Goal: Task Accomplishment & Management: Use online tool/utility

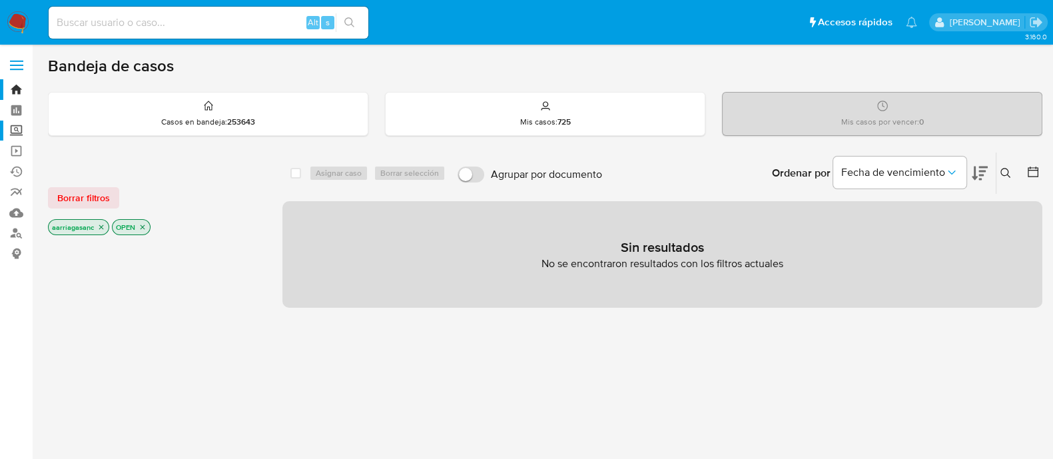
click at [18, 129] on label "Screening" at bounding box center [79, 131] width 159 height 21
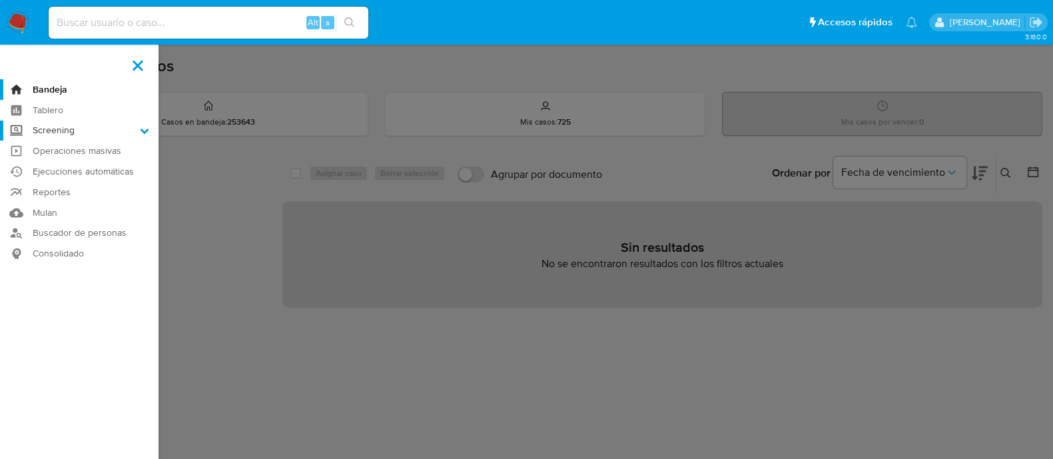
click at [0, 0] on input "Screening" at bounding box center [0, 0] width 0 height 0
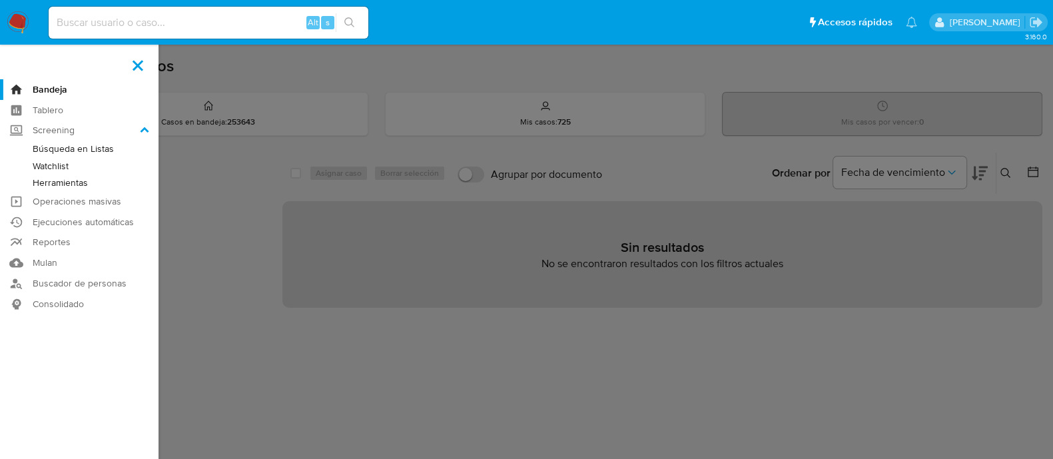
click at [50, 165] on link "Watchlist" at bounding box center [79, 166] width 159 height 17
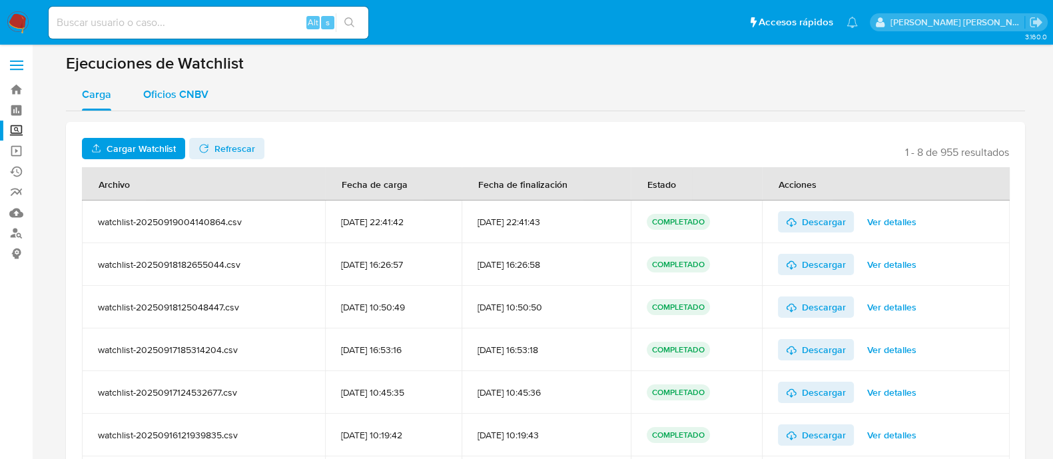
click at [184, 109] on div "Oficios CNBV" at bounding box center [175, 95] width 65 height 32
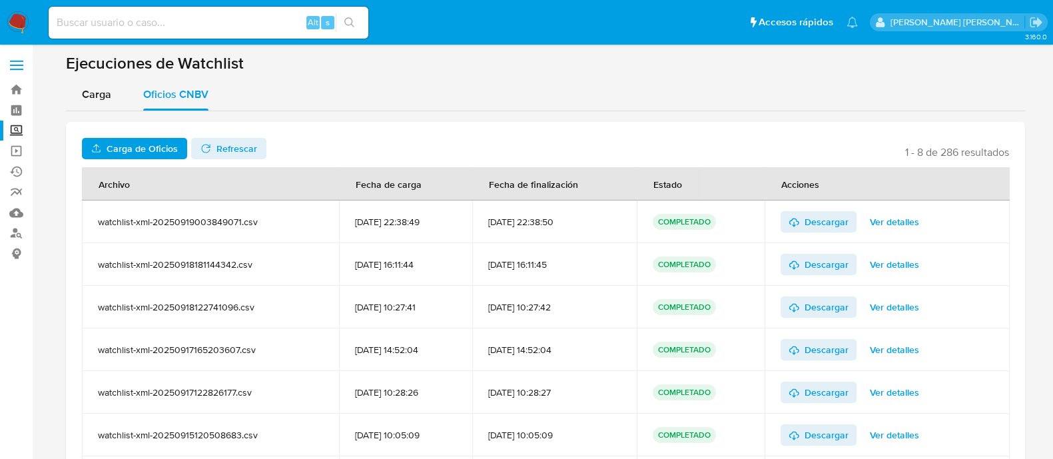
click at [150, 145] on span "Carga de Oficios" at bounding box center [142, 148] width 71 height 21
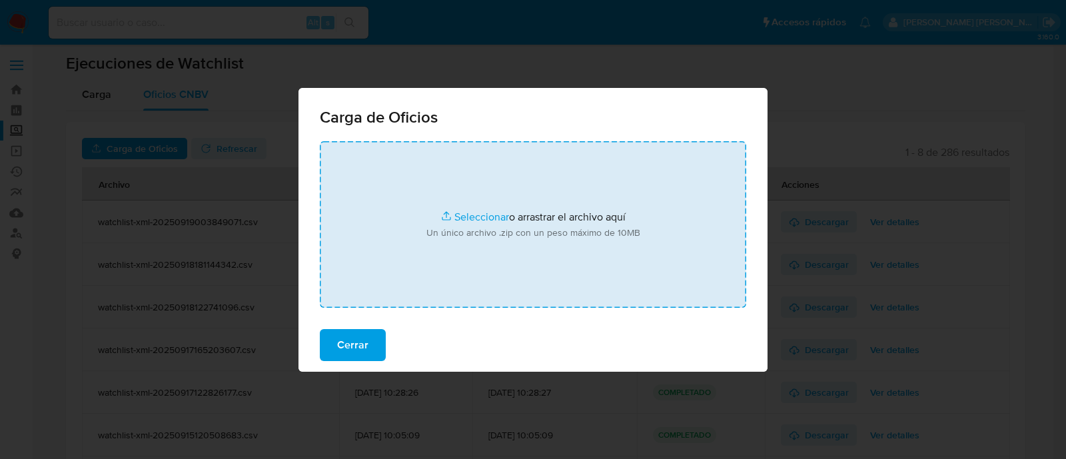
click at [464, 214] on input "file" at bounding box center [533, 224] width 426 height 167
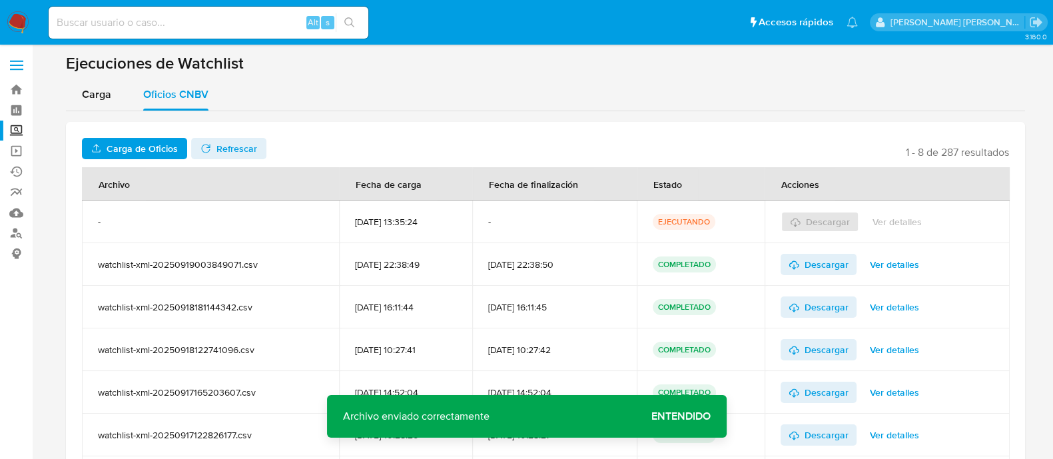
click at [684, 416] on span "Entendido" at bounding box center [680, 416] width 59 height 0
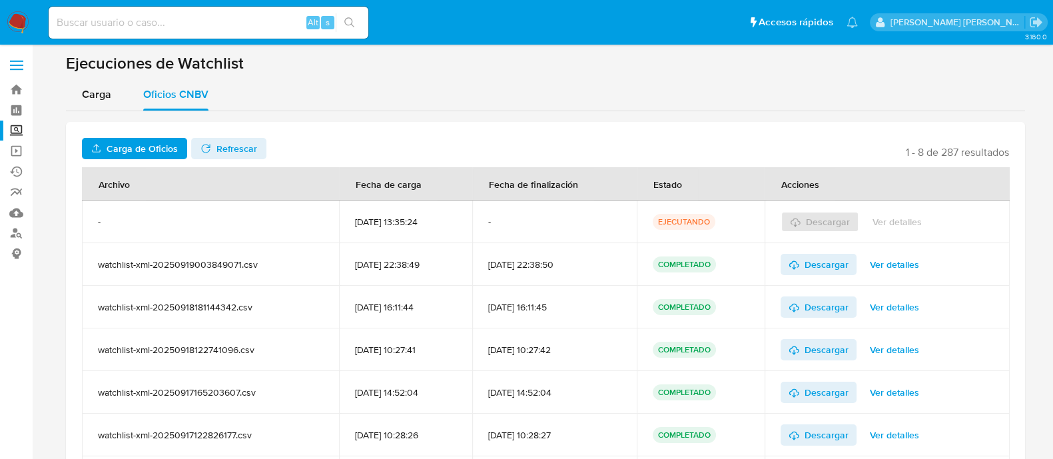
click at [204, 139] on span "Refrescar" at bounding box center [228, 148] width 57 height 19
click at [823, 220] on span "Descargar" at bounding box center [827, 221] width 44 height 21
